Goal: Go to known website: Go to known website

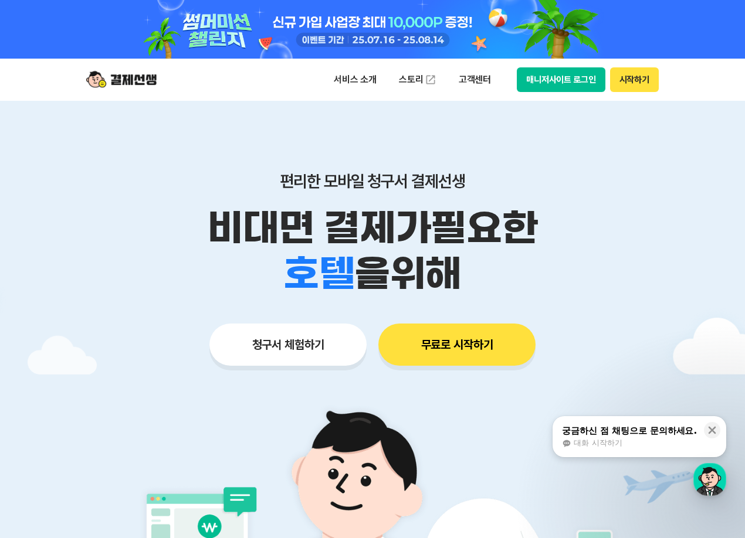
click at [361, 77] on button "매니저사이트 로그인" at bounding box center [561, 79] width 89 height 25
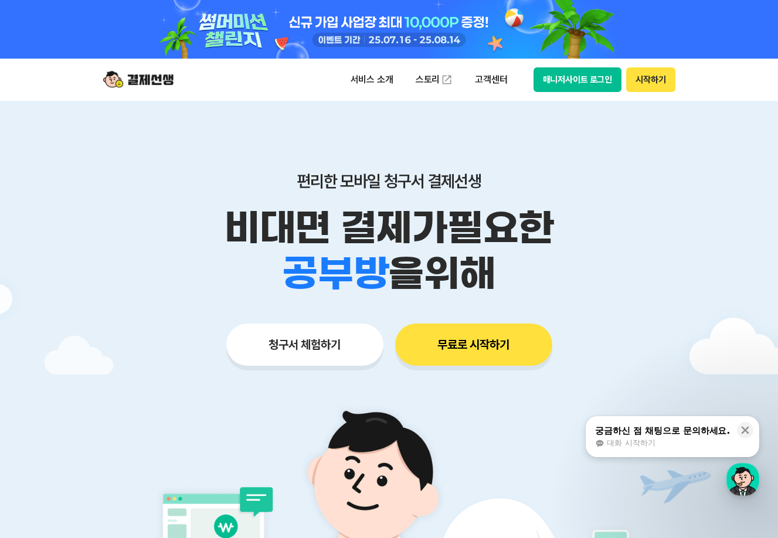
click at [361, 86] on button "매니저사이트 로그인" at bounding box center [578, 79] width 89 height 25
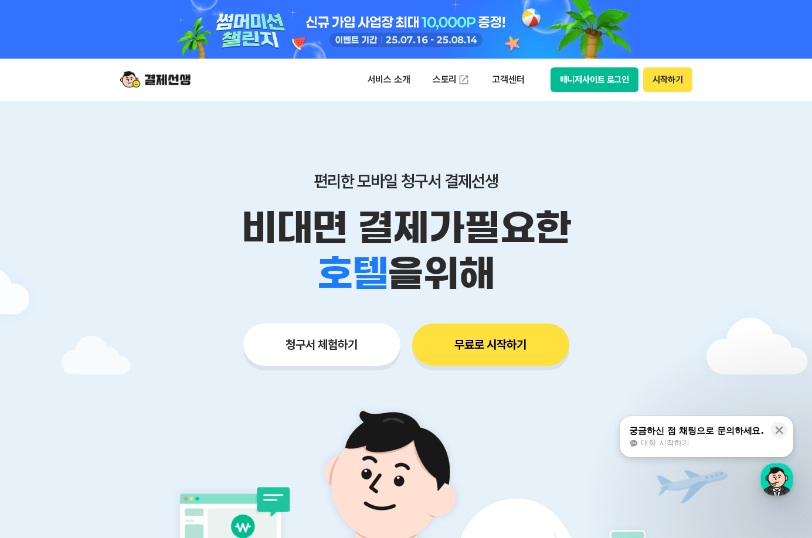
click at [361, 79] on button "매니저사이트 로그인" at bounding box center [595, 79] width 89 height 25
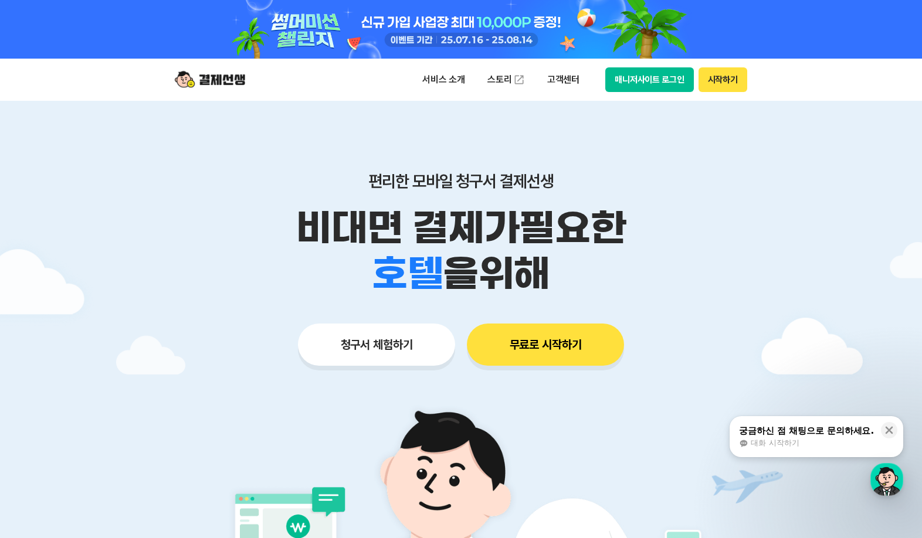
click at [361, 75] on button "매니저사이트 로그인" at bounding box center [649, 79] width 89 height 25
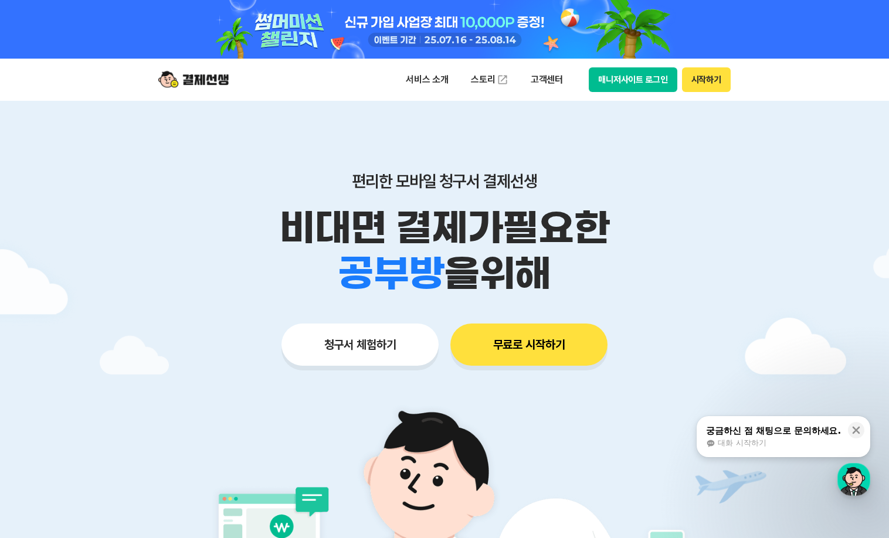
click at [361, 84] on button "매니저사이트 로그인" at bounding box center [633, 79] width 89 height 25
